Goal: Task Accomplishment & Management: Manage account settings

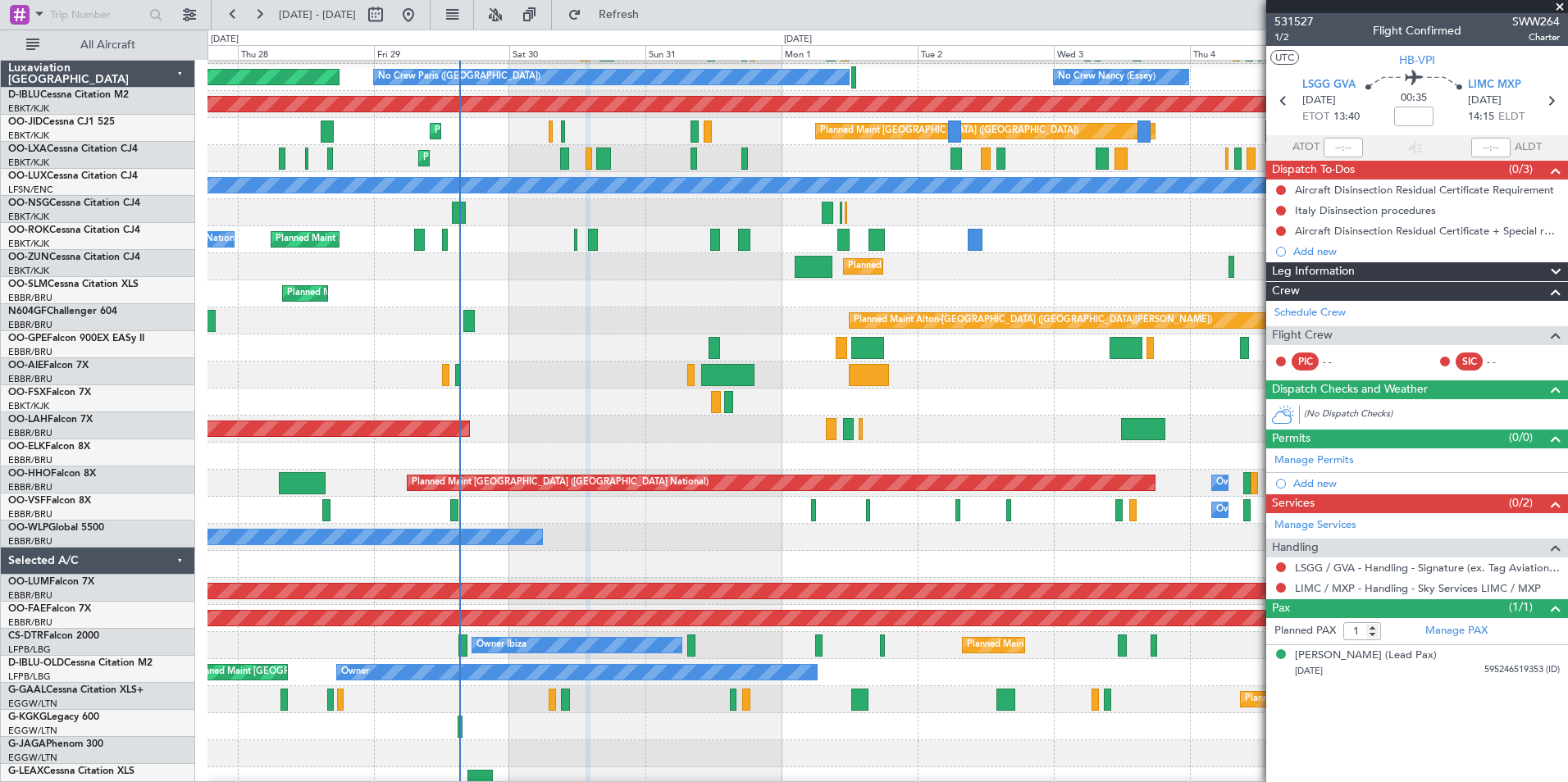
scroll to position [105, 0]
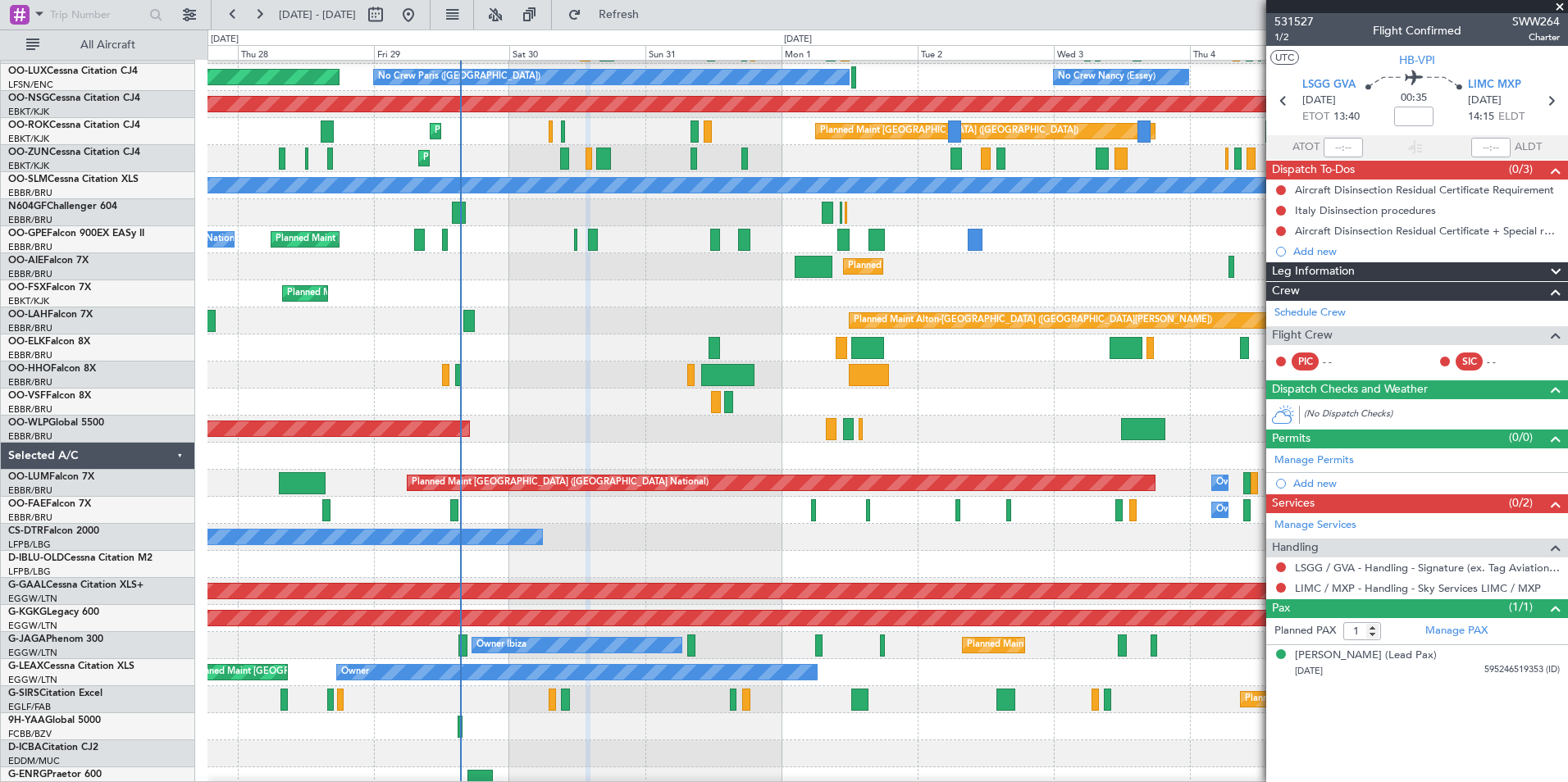
click at [60, 439] on div "Planned Maint Kortrijk-[GEOGRAPHIC_DATA] Planned Maint [GEOGRAPHIC_DATA] ([GEOG…" at bounding box center [784, 406] width 1568 height 753
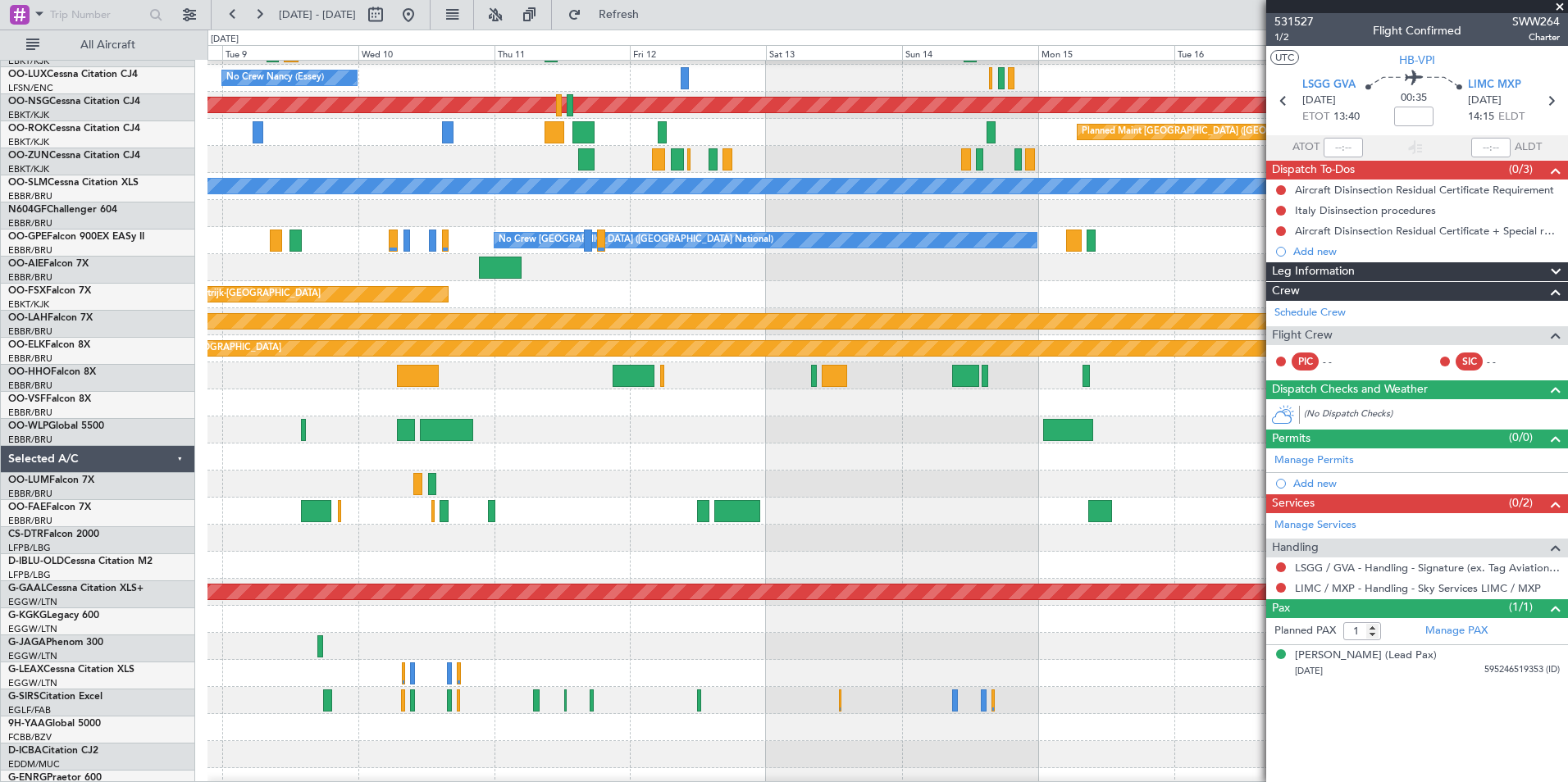
click at [0, 463] on html "[DATE] - [DATE] Refresh Quick Links All Aircraft Planned Maint [GEOGRAPHIC_DATA…" at bounding box center [784, 391] width 1568 height 782
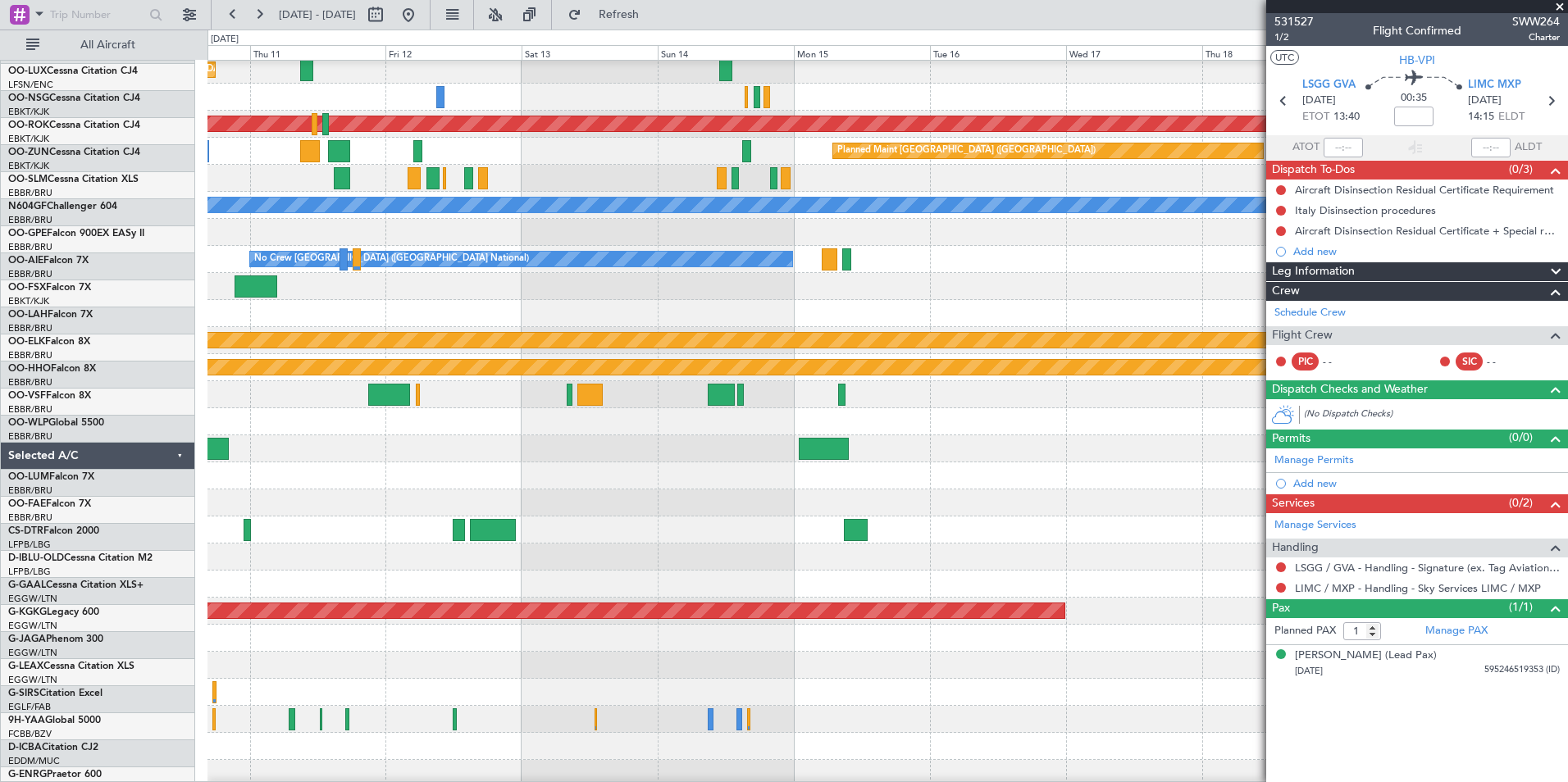
scroll to position [86, 0]
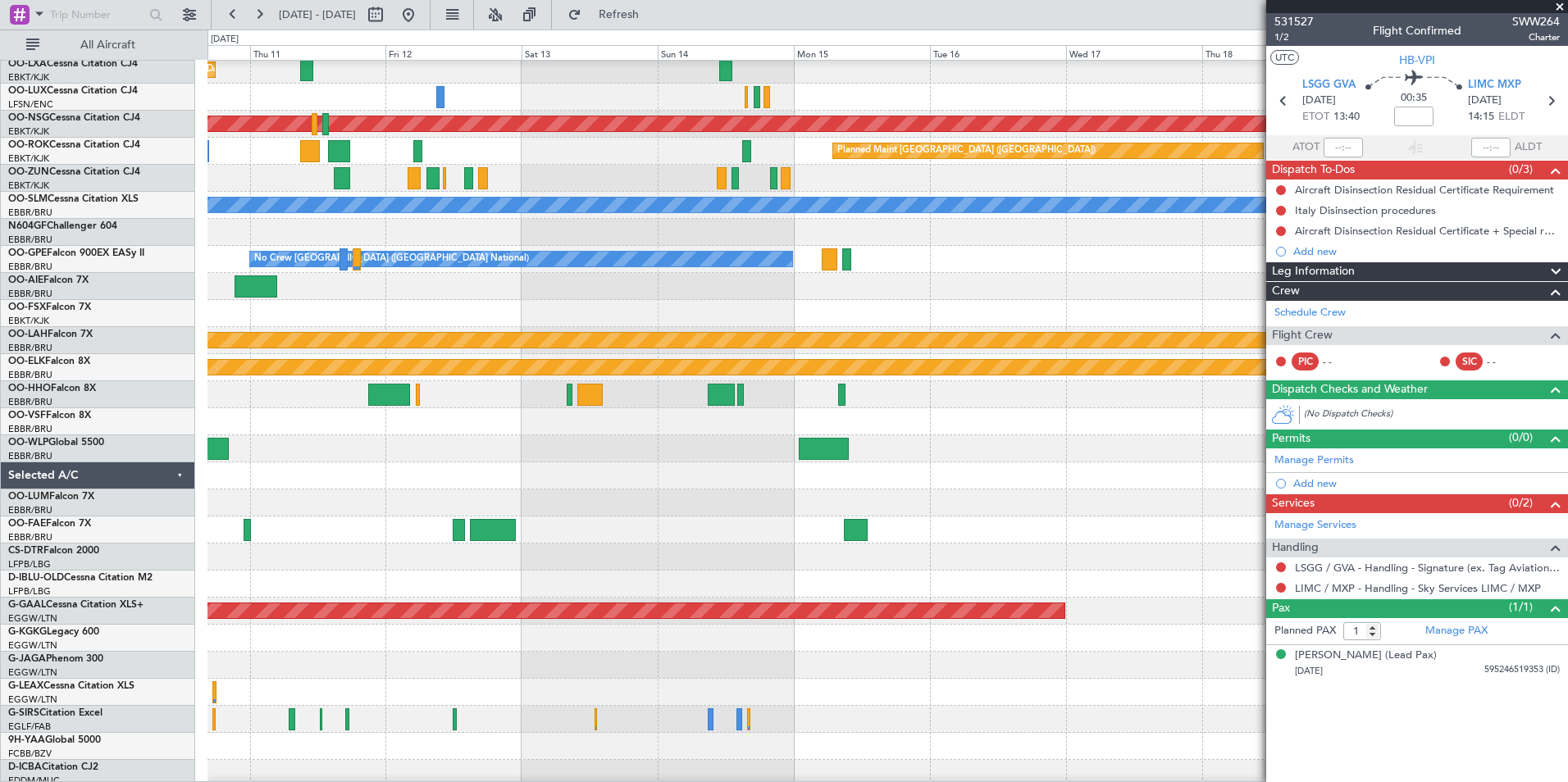
click at [230, 482] on div at bounding box center [887, 476] width 1360 height 27
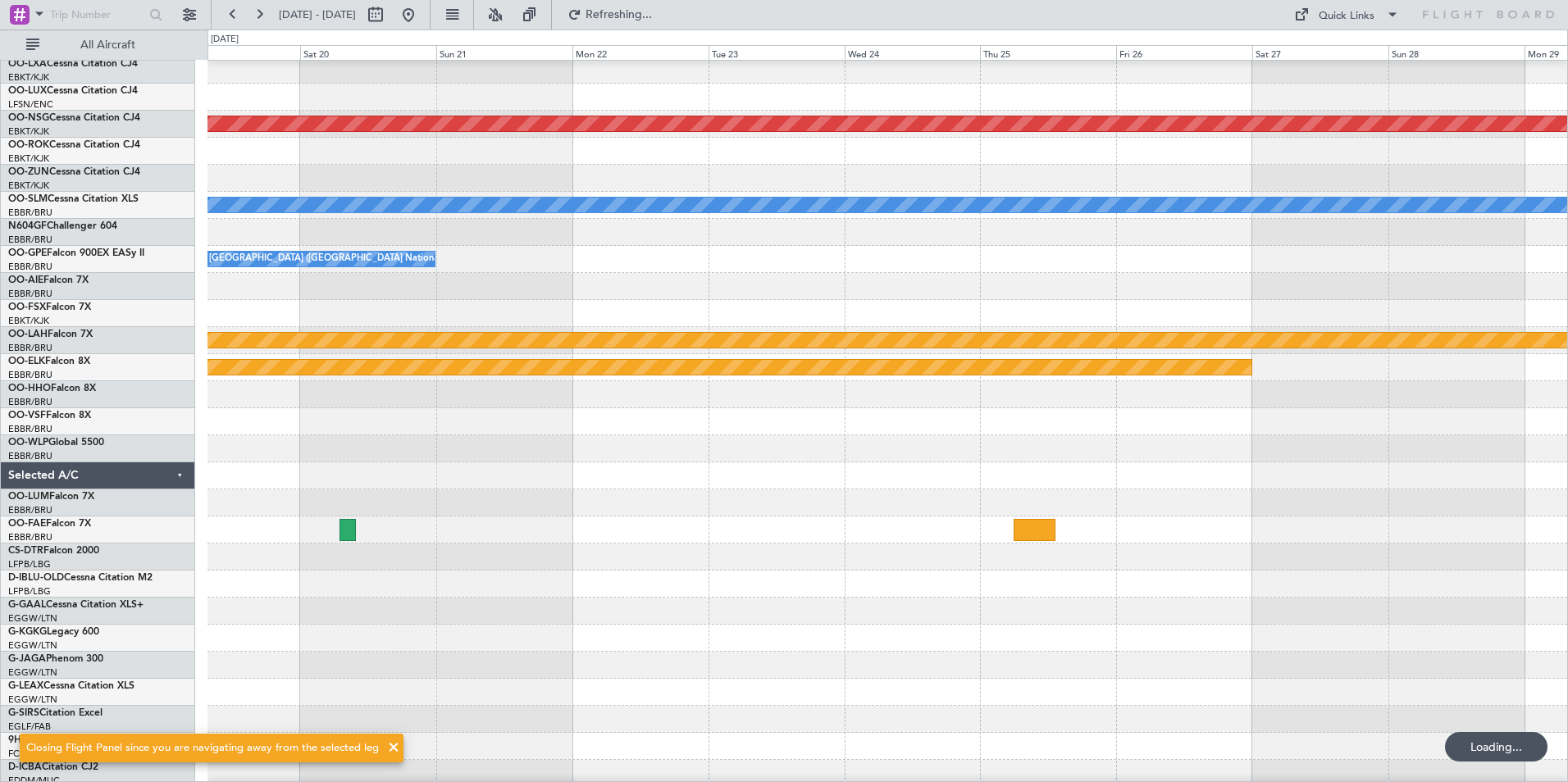
click at [127, 487] on div "null [GEOGRAPHIC_DATA]-[GEOGRAPHIC_DATA] Planned Maint [GEOGRAPHIC_DATA] ([GEOG…" at bounding box center [784, 406] width 1568 height 753
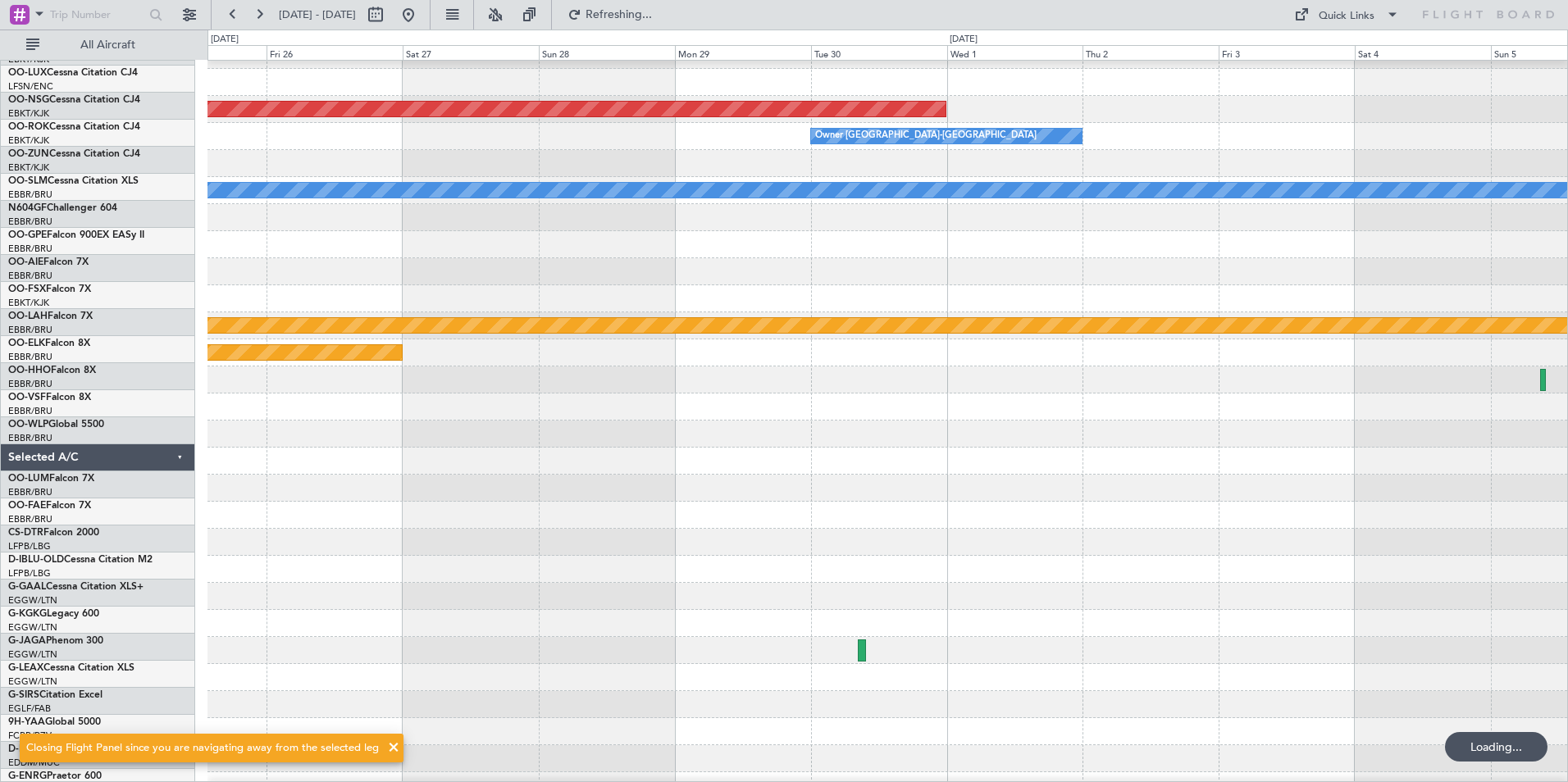
click at [0, 556] on html "[DATE] - [DATE] Refreshing... Quick Links All Aircraft null [GEOGRAPHIC_DATA]-[…" at bounding box center [784, 391] width 1568 height 782
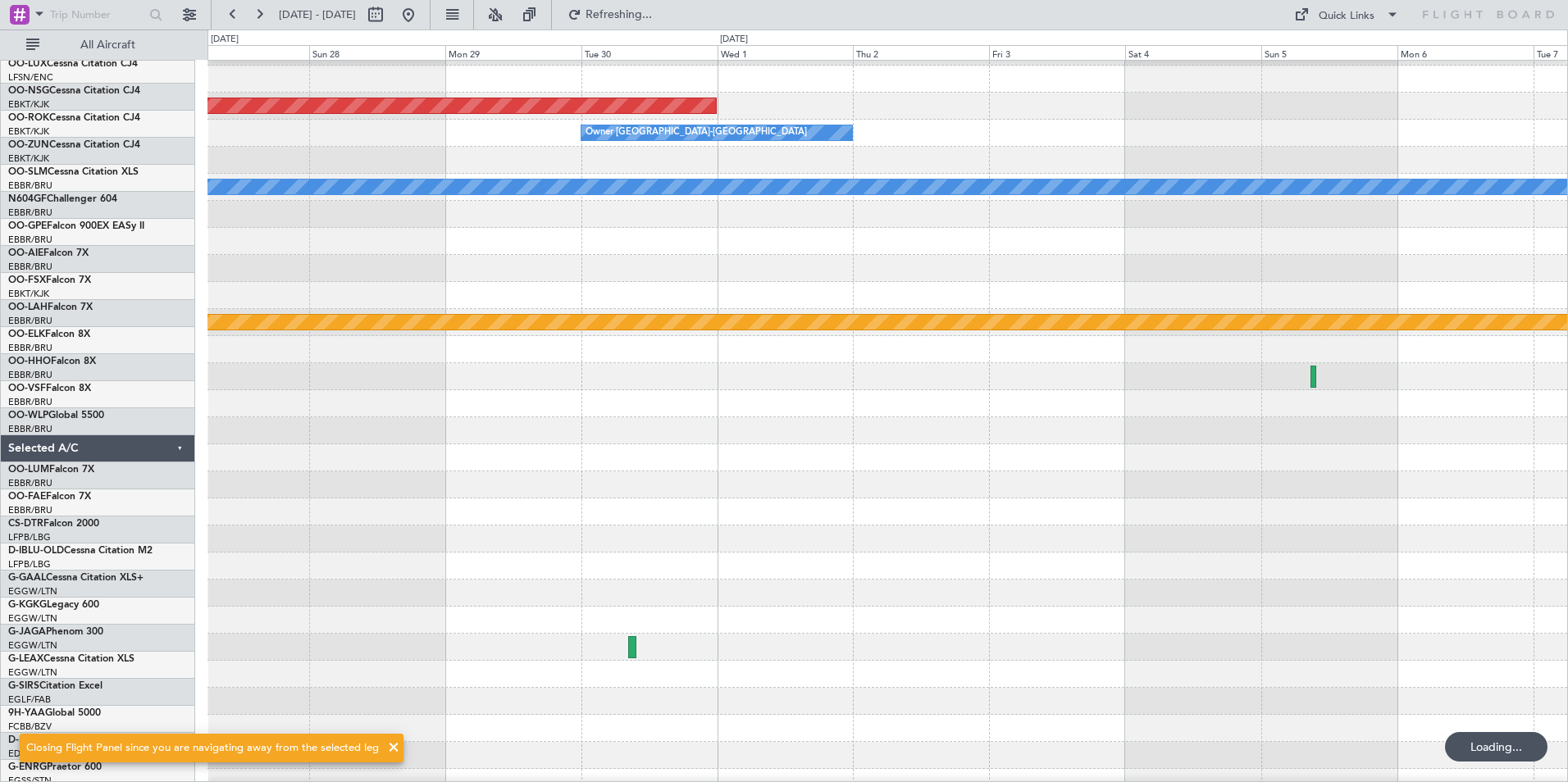
click at [369, 606] on div at bounding box center [887, 619] width 1360 height 27
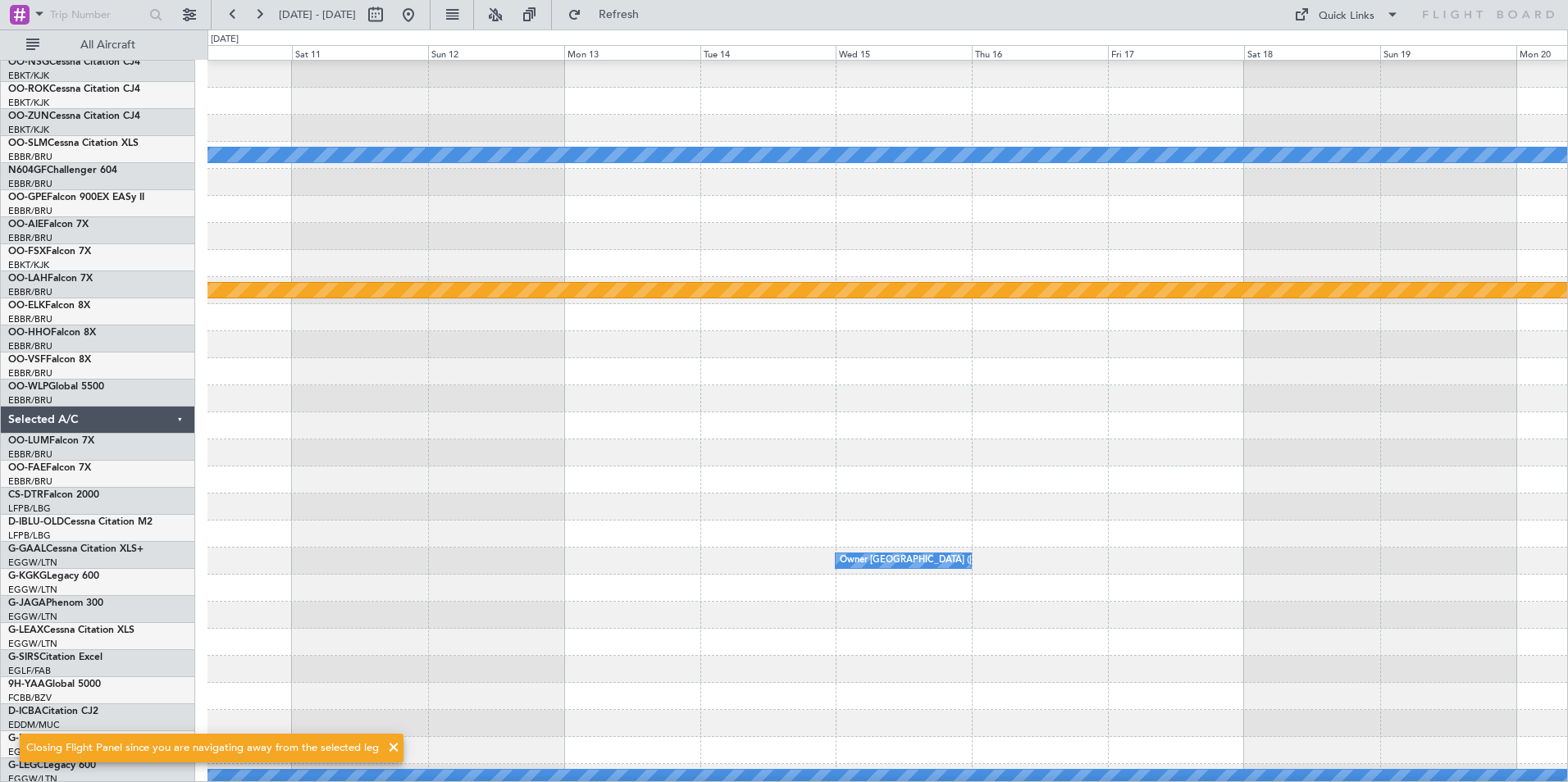
scroll to position [136, 0]
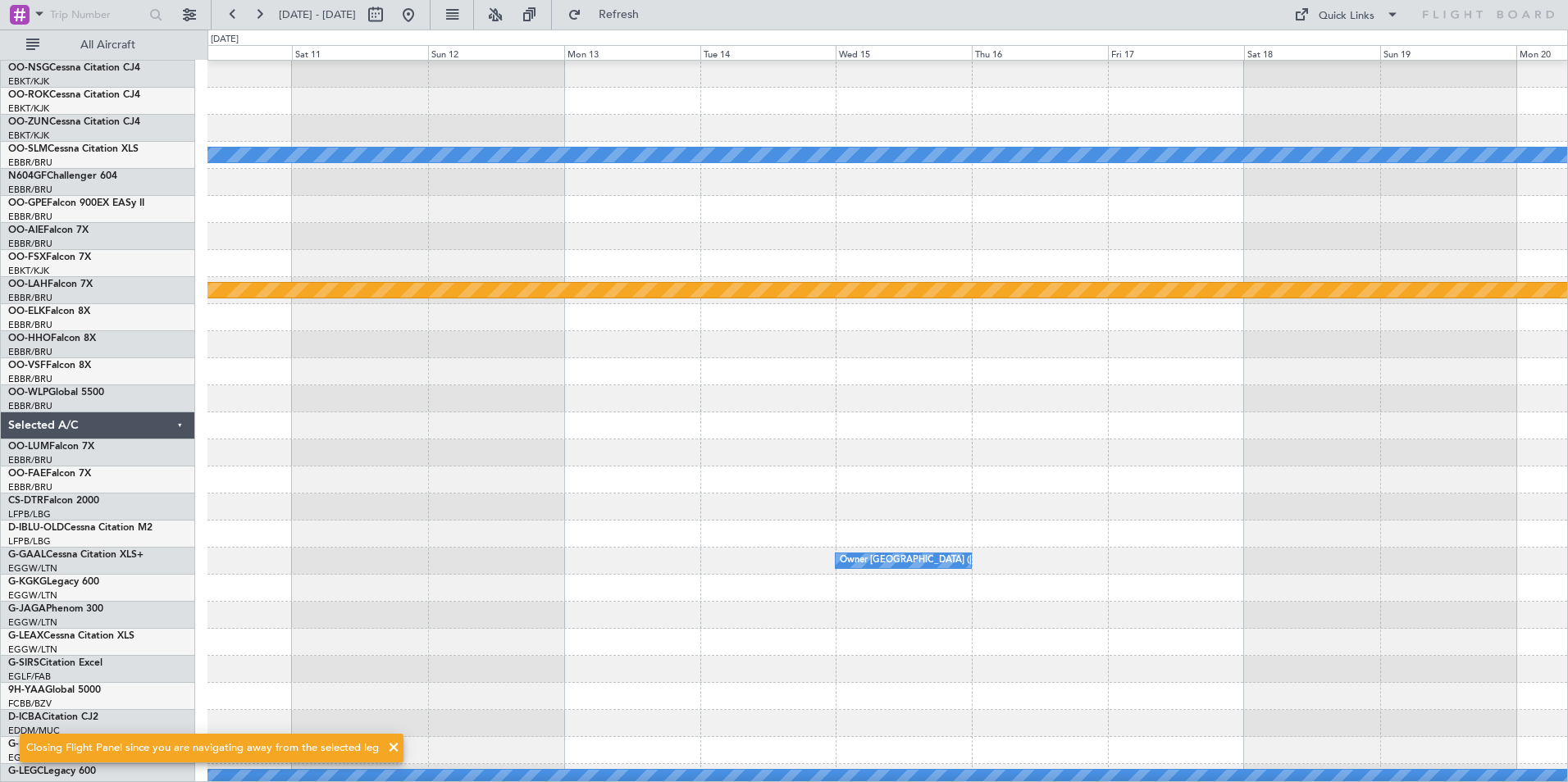
click at [817, 611] on div at bounding box center [887, 615] width 1360 height 27
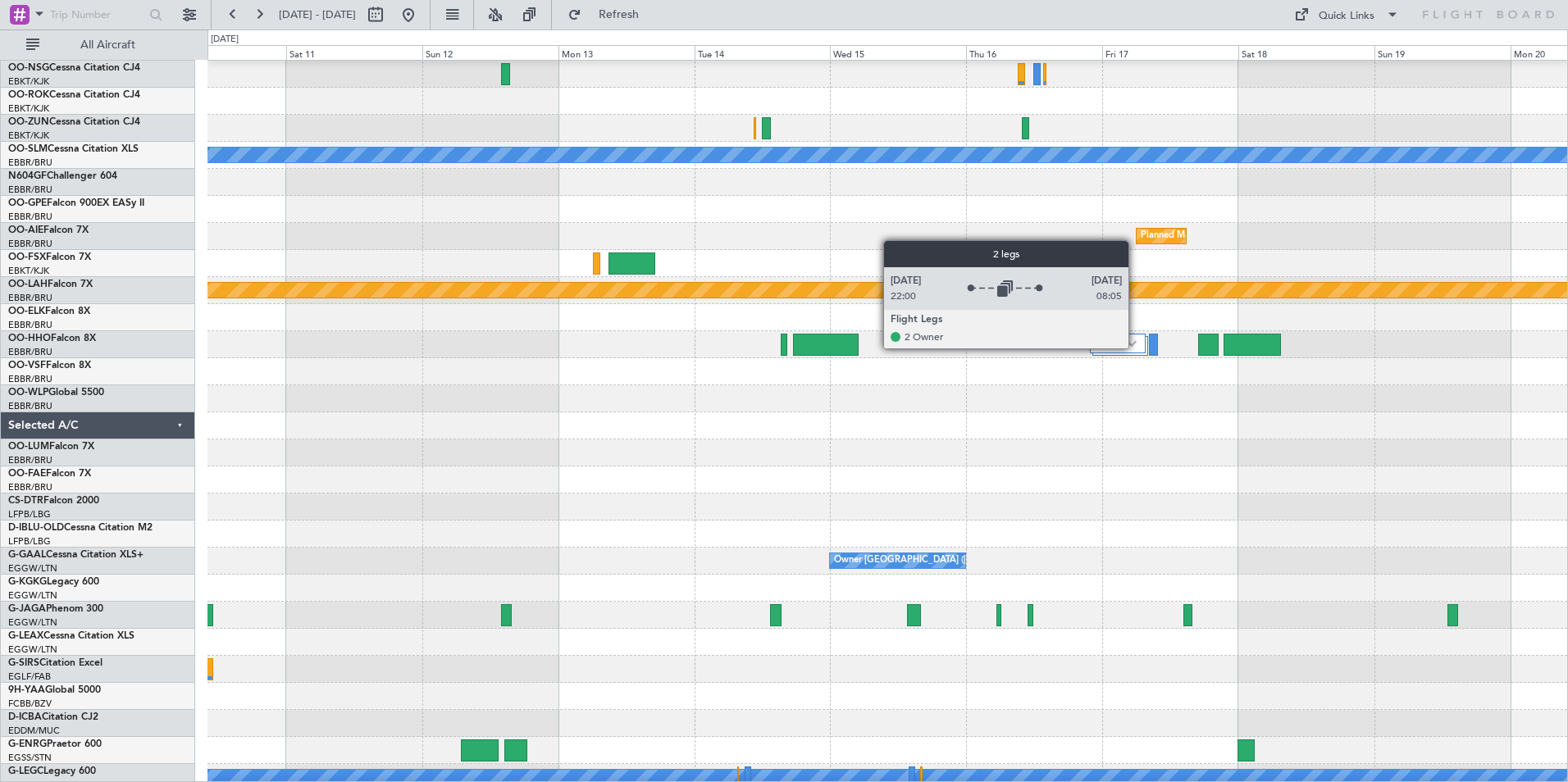
click at [1136, 348] on div at bounding box center [1117, 344] width 55 height 20
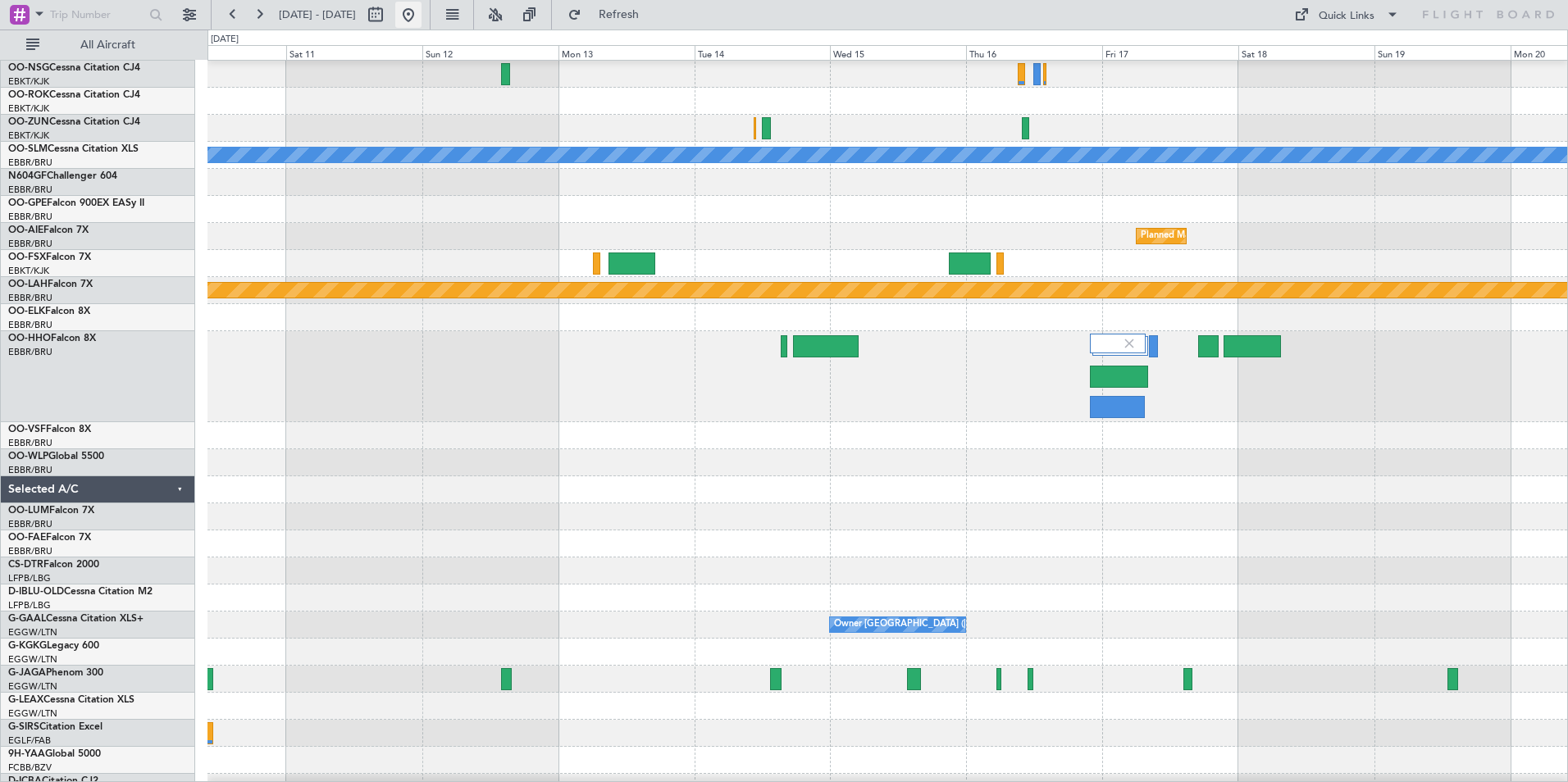
click at [422, 16] on button at bounding box center [408, 15] width 26 height 26
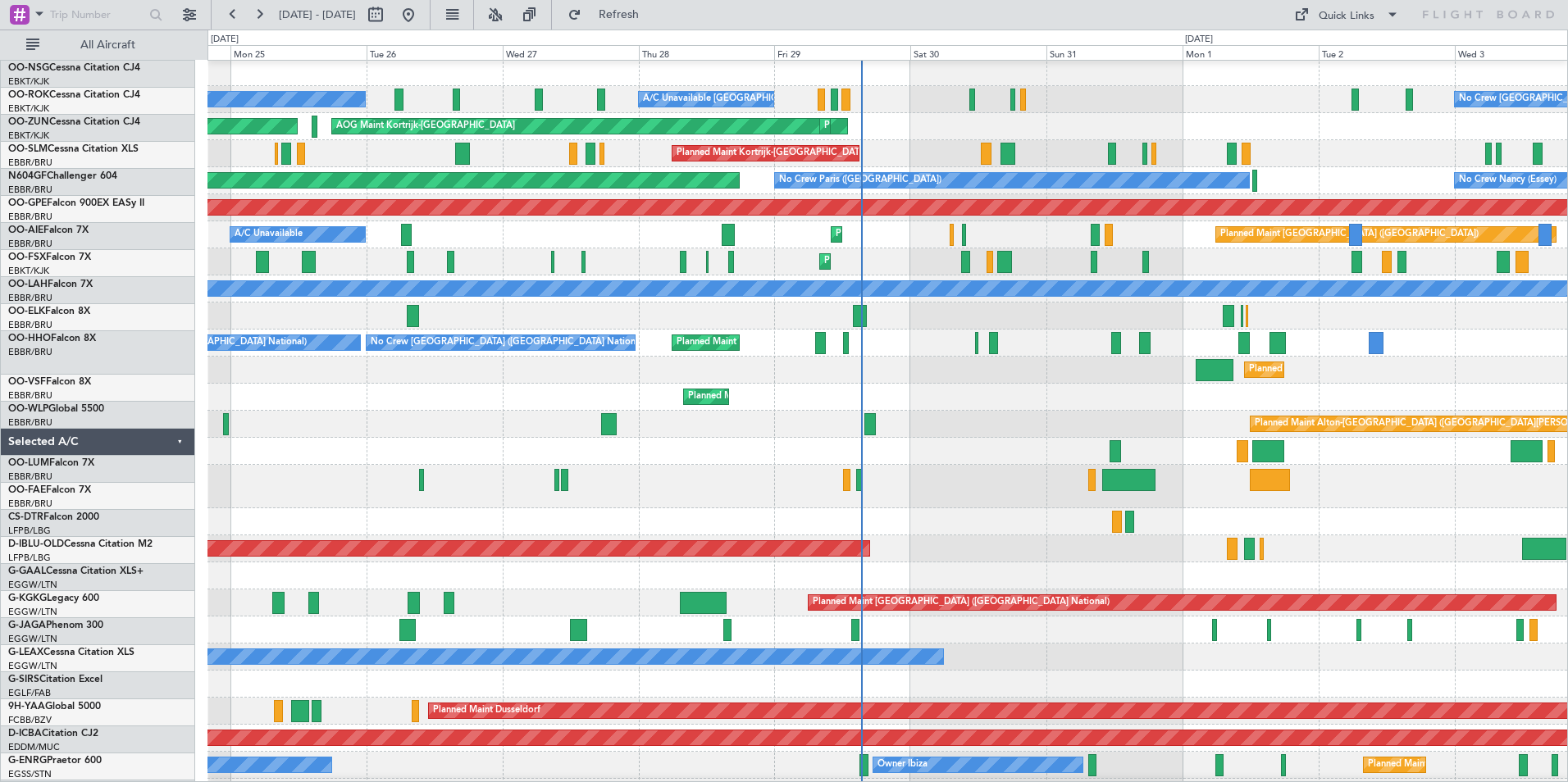
scroll to position [0, 0]
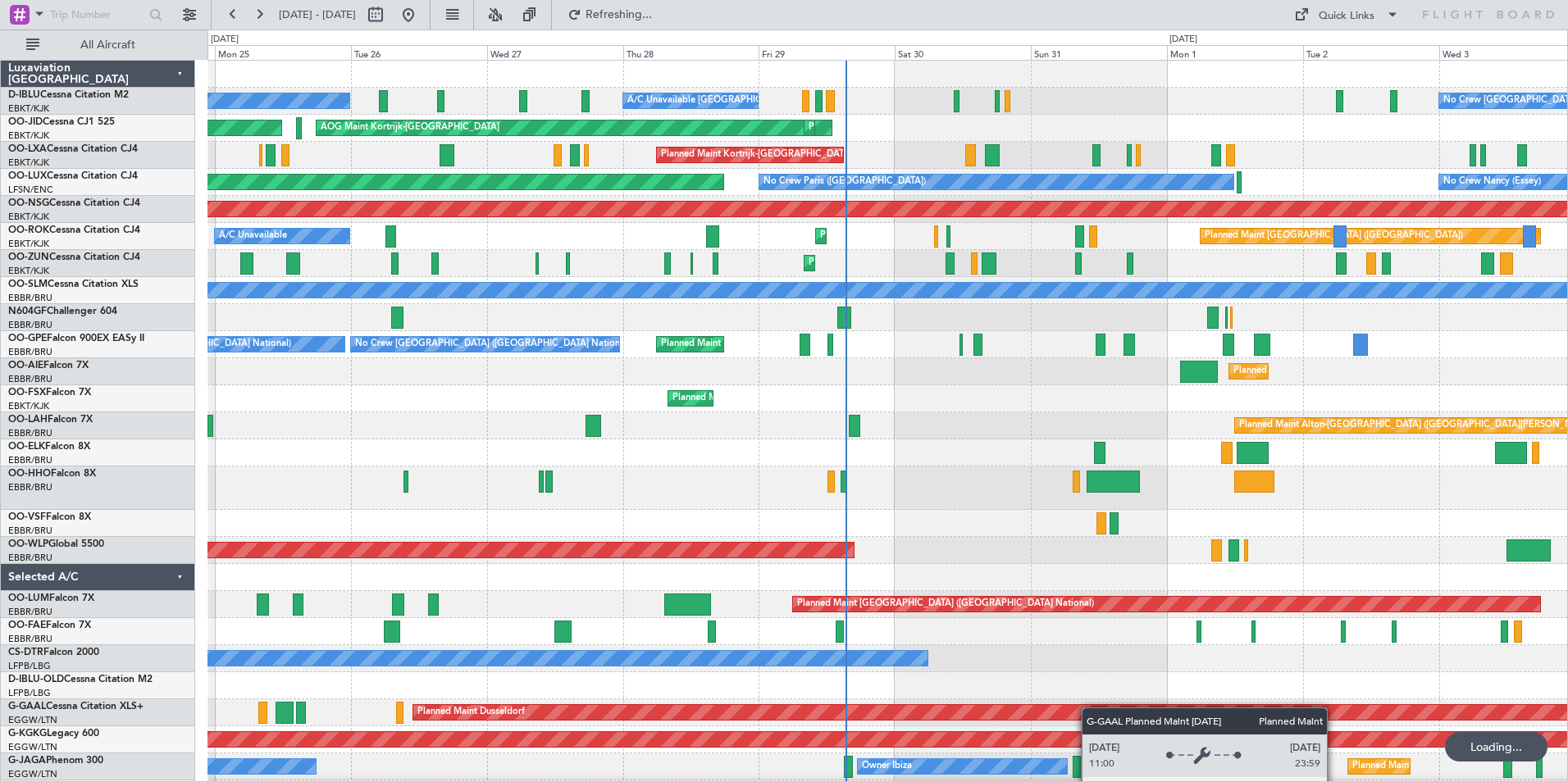
click at [1080, 738] on div "No Crew [GEOGRAPHIC_DATA] ([GEOGRAPHIC_DATA] National) No Crew Kortrijk-[GEOGRA…" at bounding box center [887, 637] width 1360 height 1153
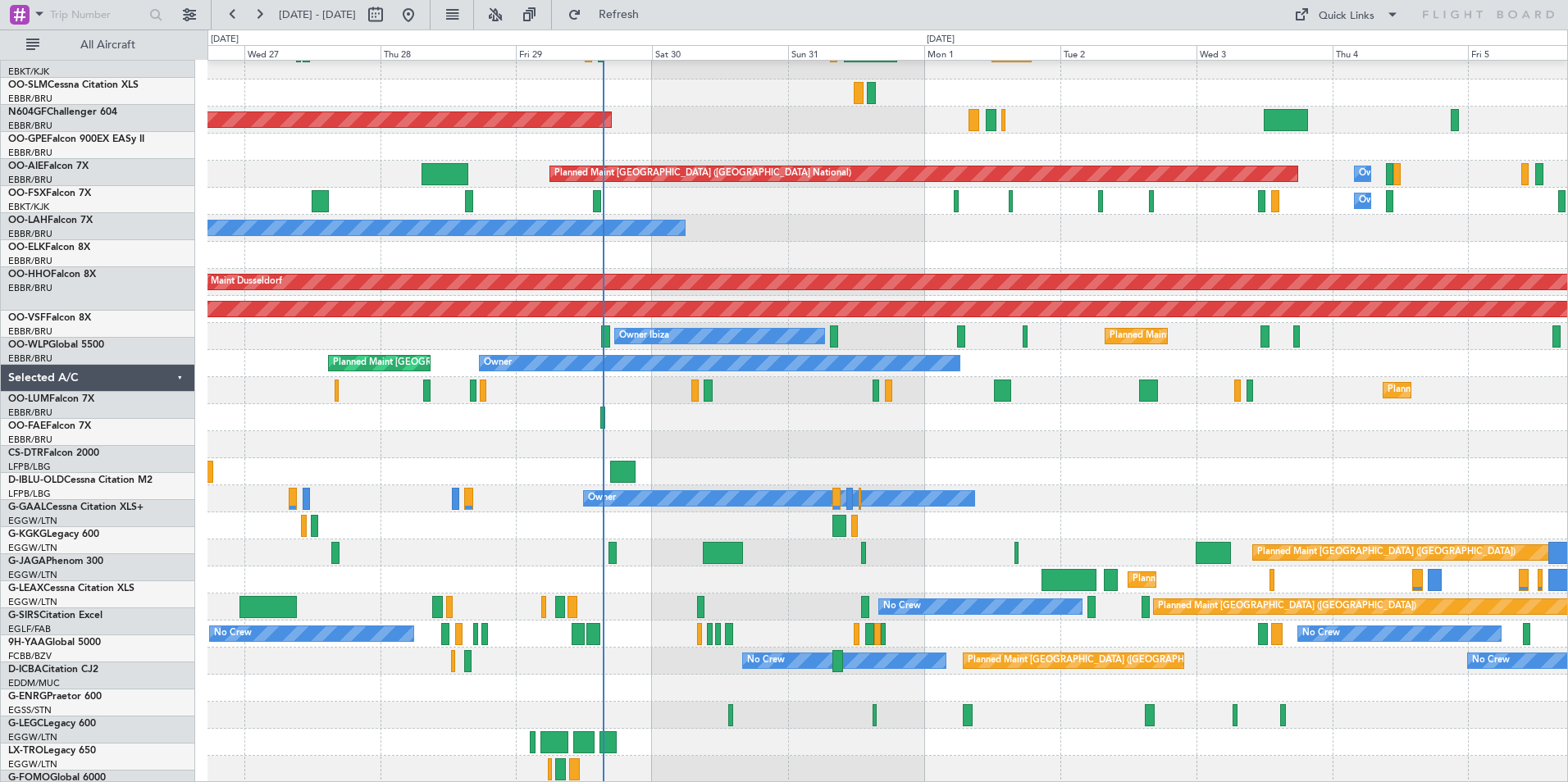
scroll to position [431, 0]
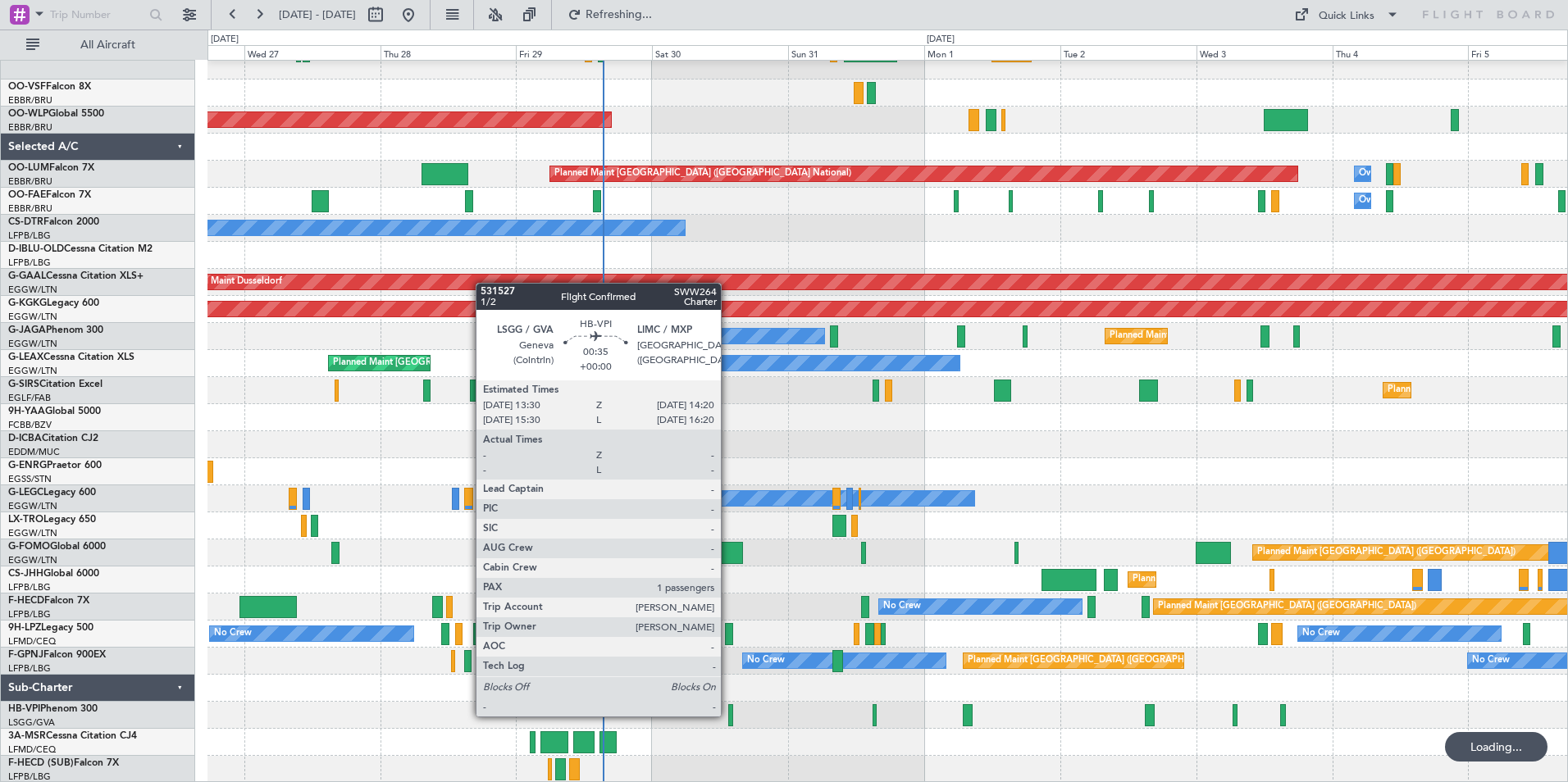
click at [728, 715] on div at bounding box center [730, 715] width 5 height 22
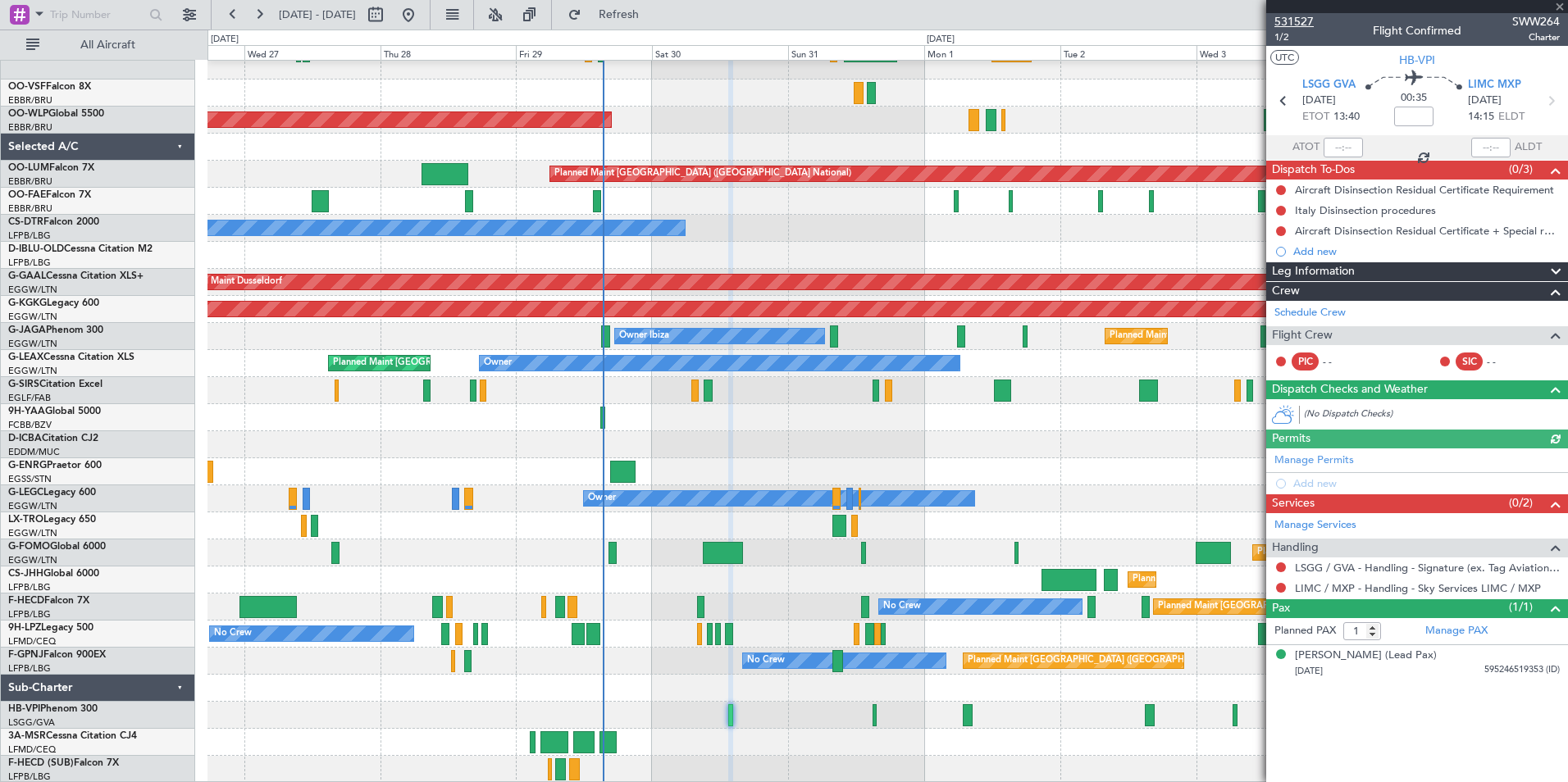
click at [1300, 17] on span "531527" at bounding box center [1294, 21] width 39 height 17
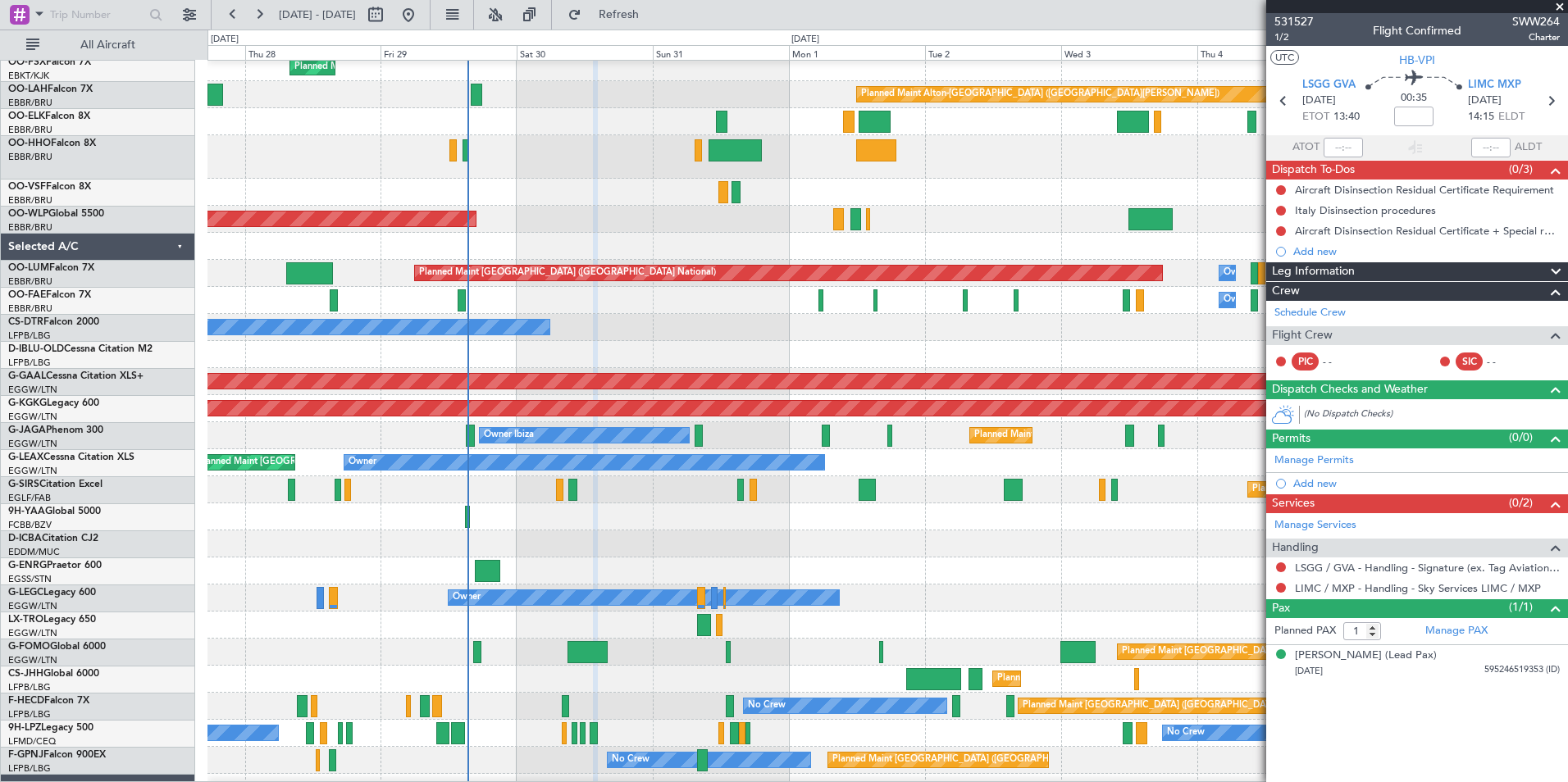
click at [884, 567] on div at bounding box center [887, 571] width 1360 height 27
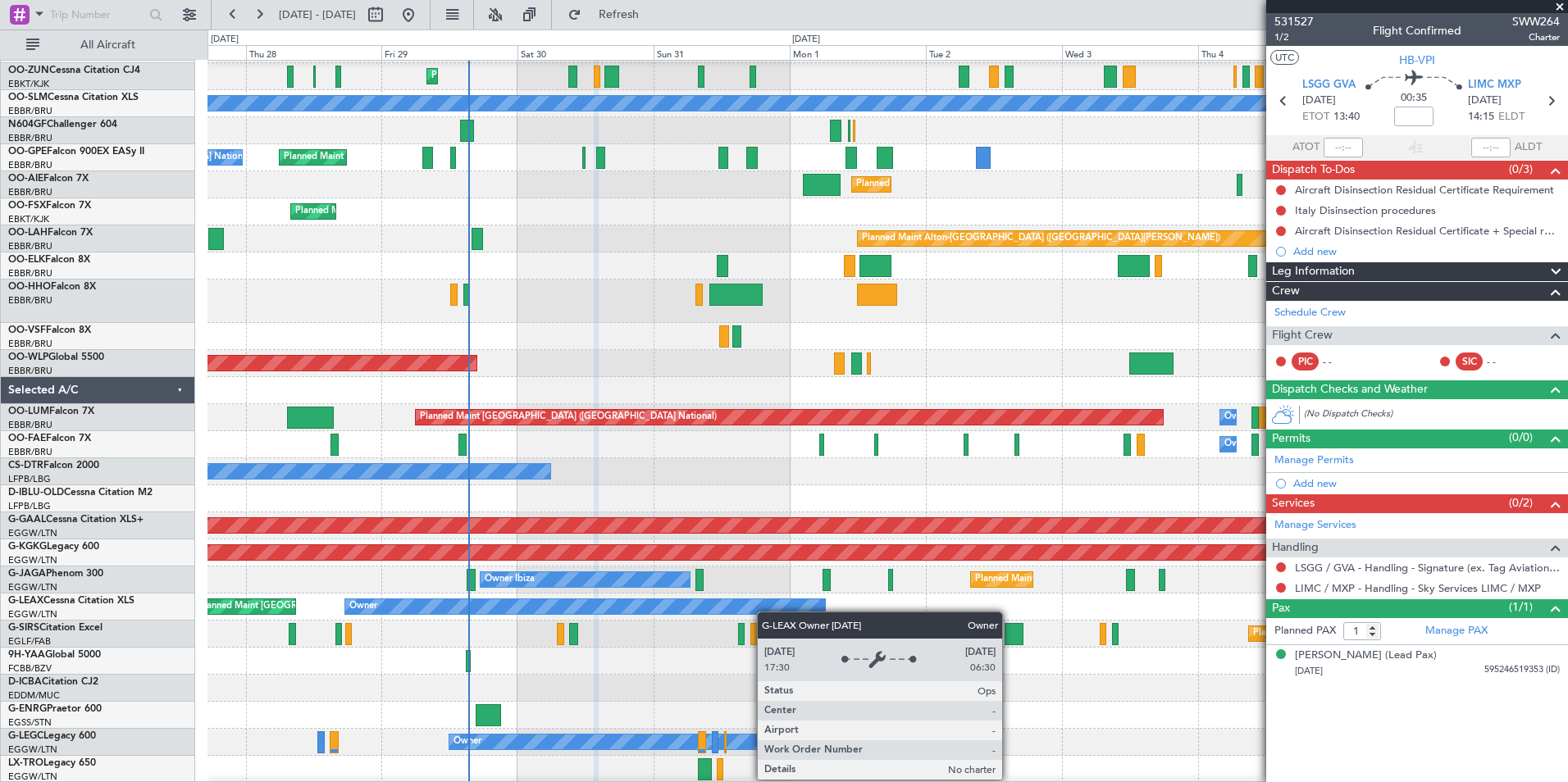
click at [764, 613] on div "Owner" at bounding box center [586, 606] width 481 height 15
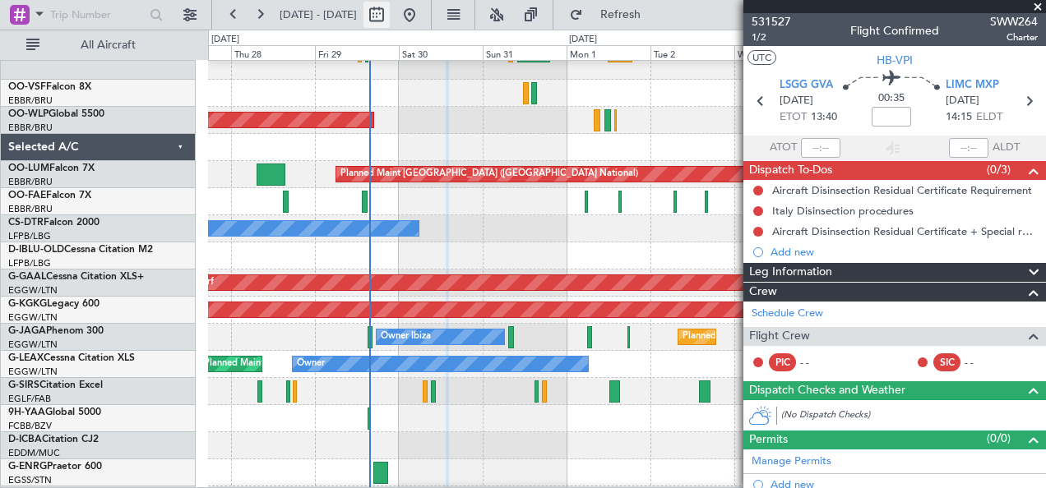
click at [390, 20] on button at bounding box center [376, 15] width 26 height 26
select select "8"
select select "2025"
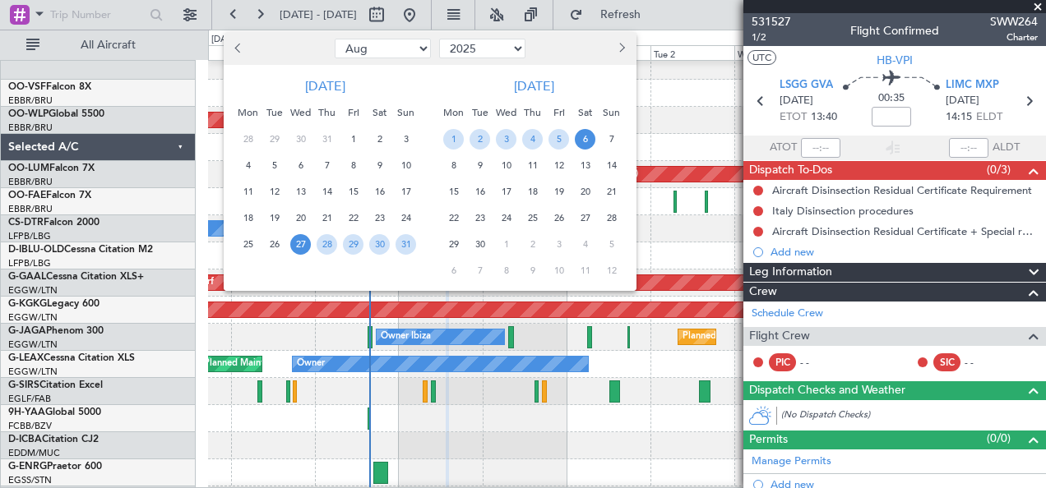
click at [367, 43] on select "Jan Feb Mar Apr May Jun [DATE] Aug Sep Oct Nov Dec" at bounding box center [383, 49] width 96 height 20
select select "10"
click at [335, 39] on select "Jan Feb Mar Apr May Jun [DATE] Aug Sep Oct Nov Dec" at bounding box center [383, 49] width 96 height 20
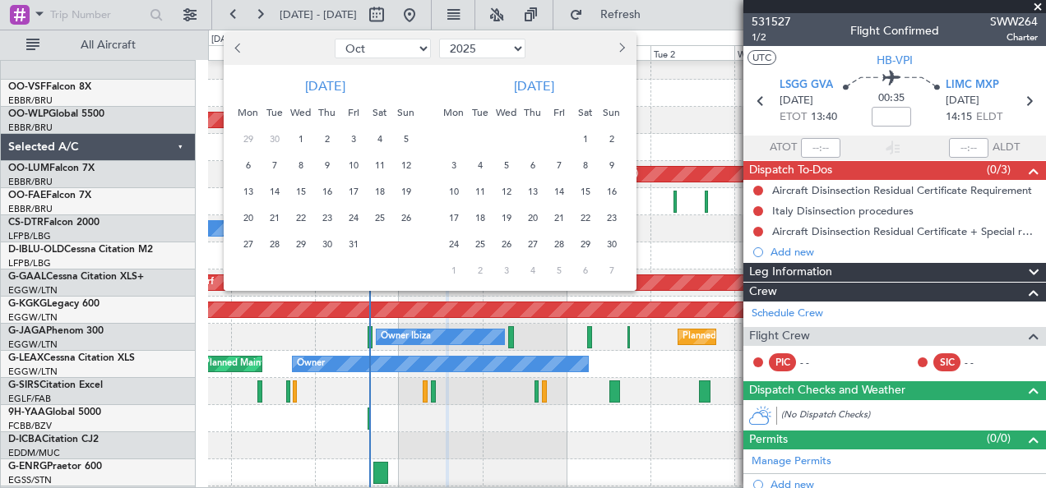
click at [355, 166] on span "10" at bounding box center [353, 165] width 21 height 21
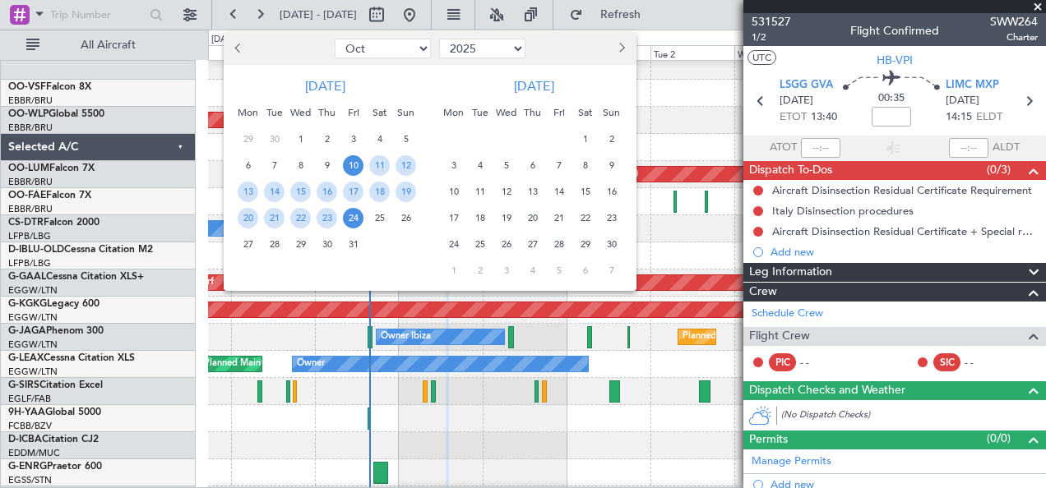
click at [355, 220] on span "24" at bounding box center [353, 218] width 21 height 21
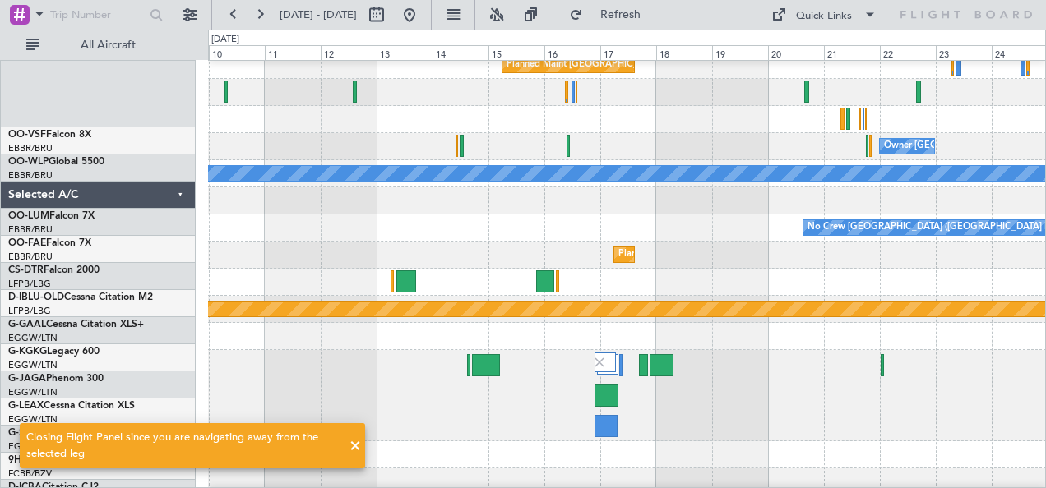
scroll to position [118, 0]
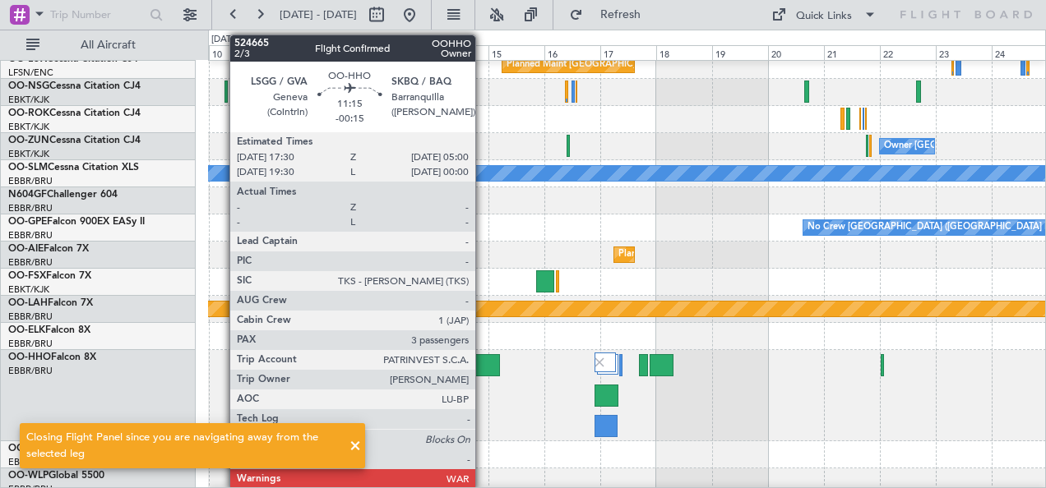
click at [483, 369] on div at bounding box center [485, 365] width 27 height 22
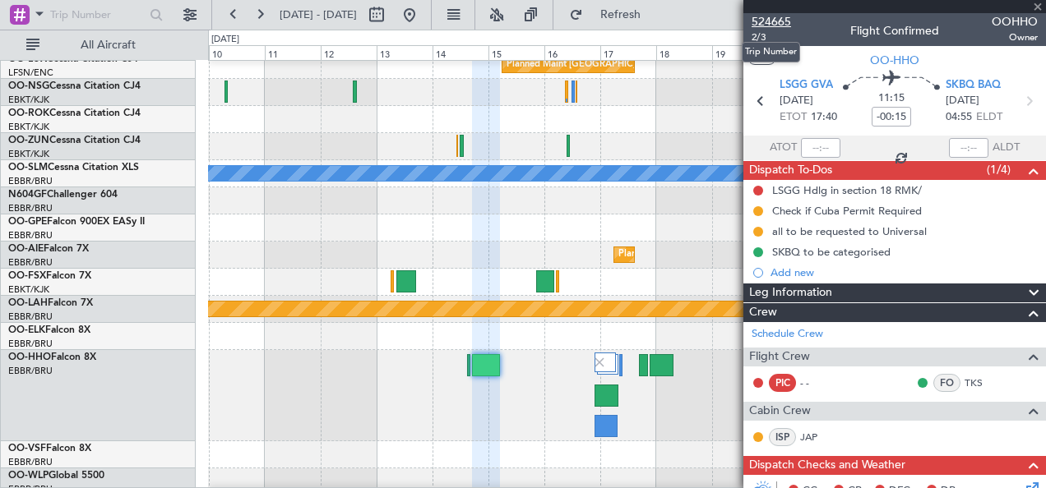
click at [783, 26] on span "524665" at bounding box center [771, 21] width 39 height 17
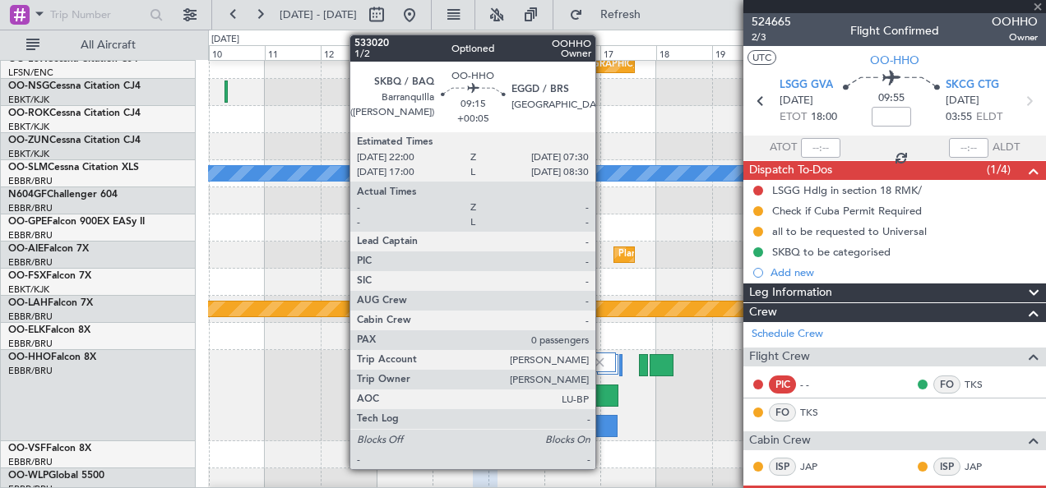
click at [604, 429] on div at bounding box center [605, 426] width 22 height 22
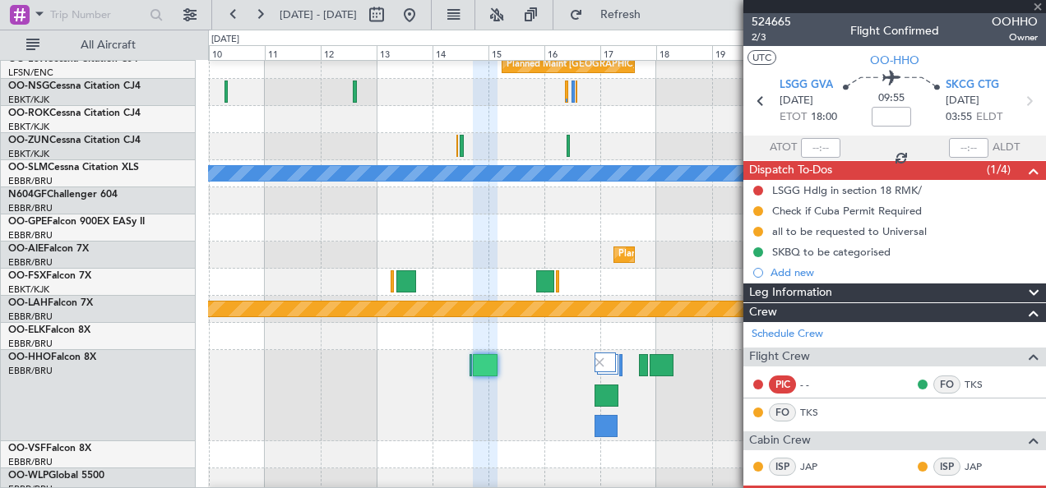
type input "+00:05"
type input "0"
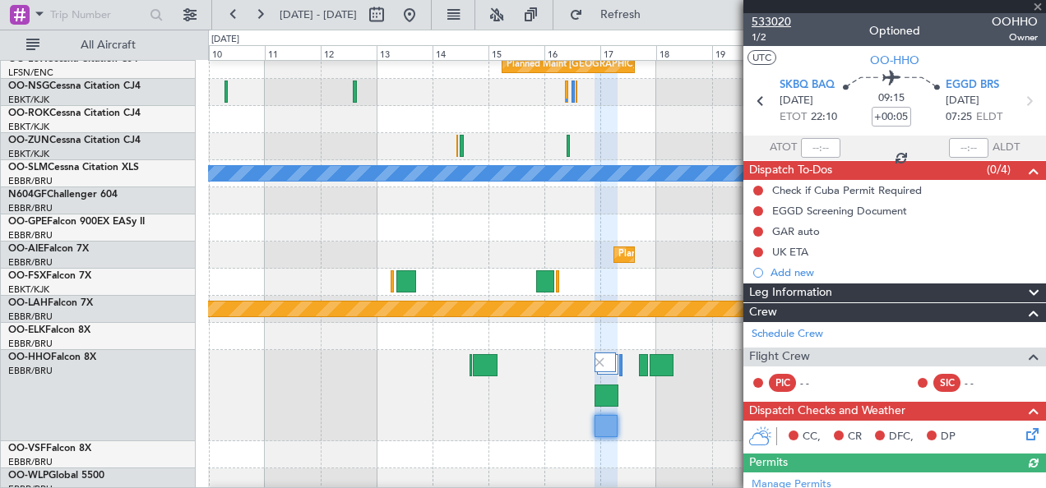
click at [784, 18] on span "533020" at bounding box center [771, 21] width 39 height 17
